Goal: Task Accomplishment & Management: Manage account settings

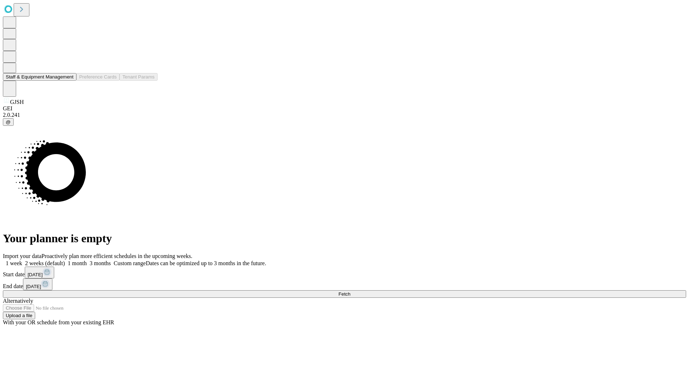
click at [69, 81] on button "Staff & Equipment Management" at bounding box center [40, 77] width 74 height 8
